Goal: Information Seeking & Learning: Learn about a topic

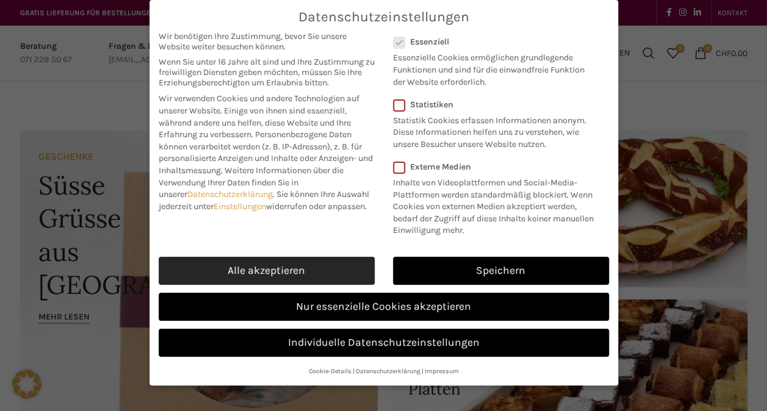
click at [310, 257] on link "Alle akzeptieren" at bounding box center [267, 271] width 216 height 28
checkbox input "true"
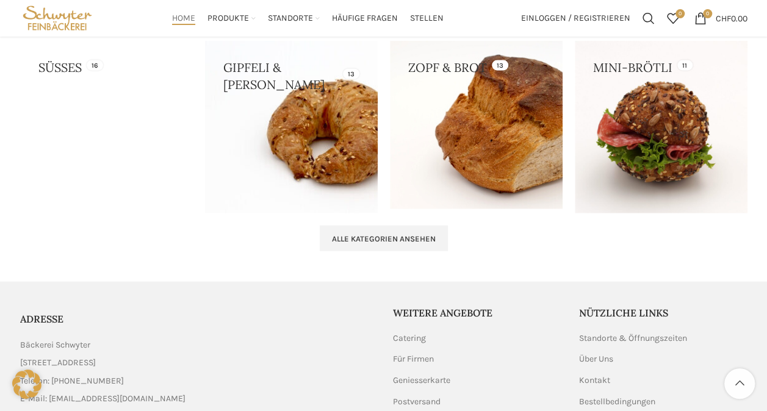
scroll to position [1378, 0]
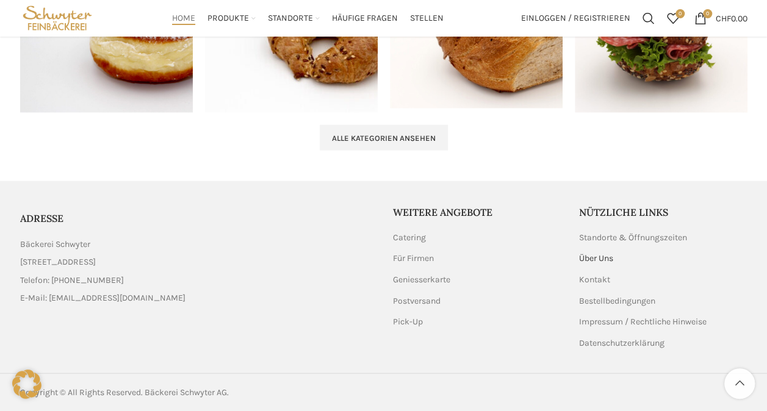
click at [592, 257] on link "Über Uns" at bounding box center [596, 259] width 35 height 12
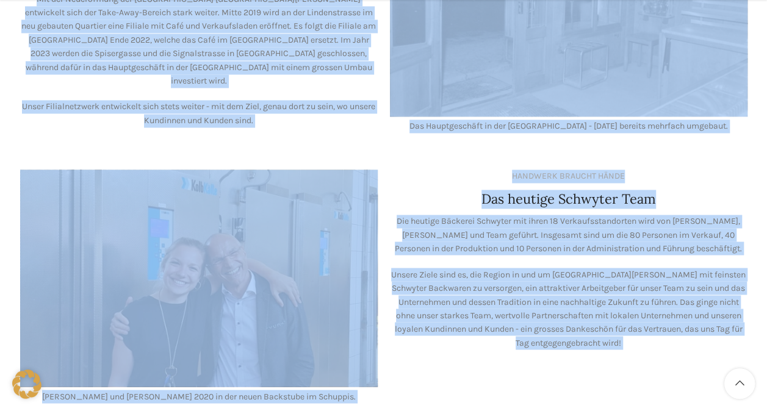
scroll to position [944, 0]
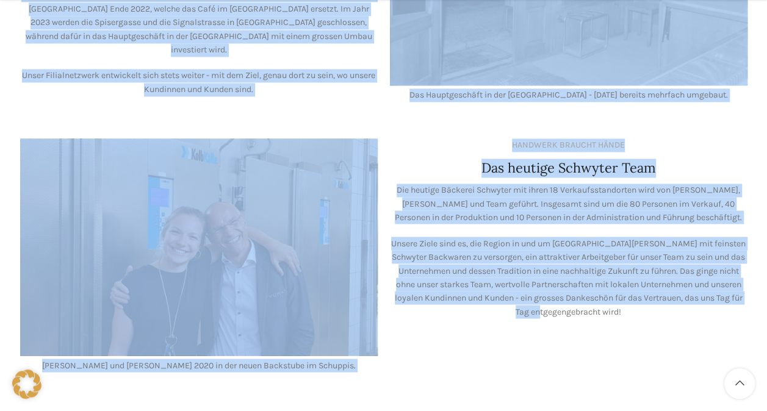
drag, startPoint x: 24, startPoint y: 17, endPoint x: 619, endPoint y: 300, distance: 658.5
copy div "Seit Eröffnung der Schwyter Backstube im Jahre 1903 backen wir jeden Morgen fri…"
